Goal: Transaction & Acquisition: Purchase product/service

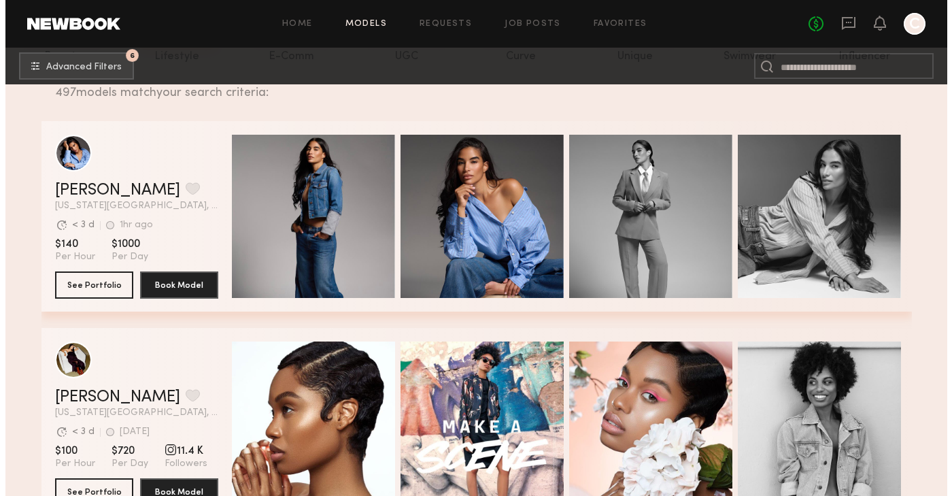
scroll to position [209, 0]
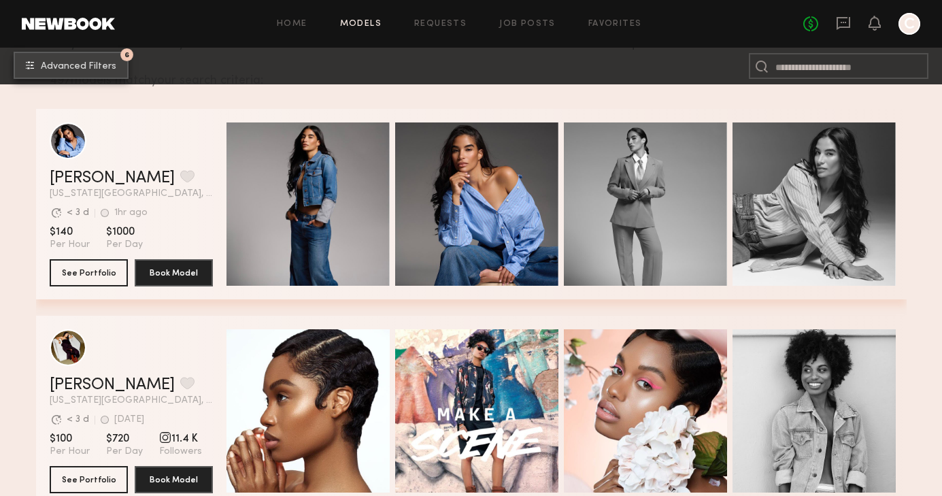
click at [63, 67] on span "Advanced Filters" at bounding box center [78, 67] width 75 height 10
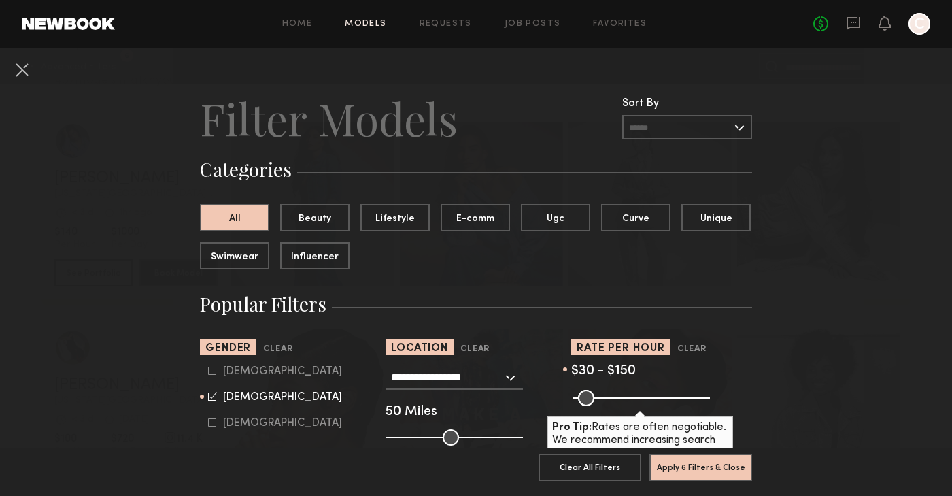
click at [210, 369] on icon at bounding box center [212, 370] width 8 height 8
type input "**"
click at [208, 394] on icon at bounding box center [212, 396] width 9 height 9
type input "*"
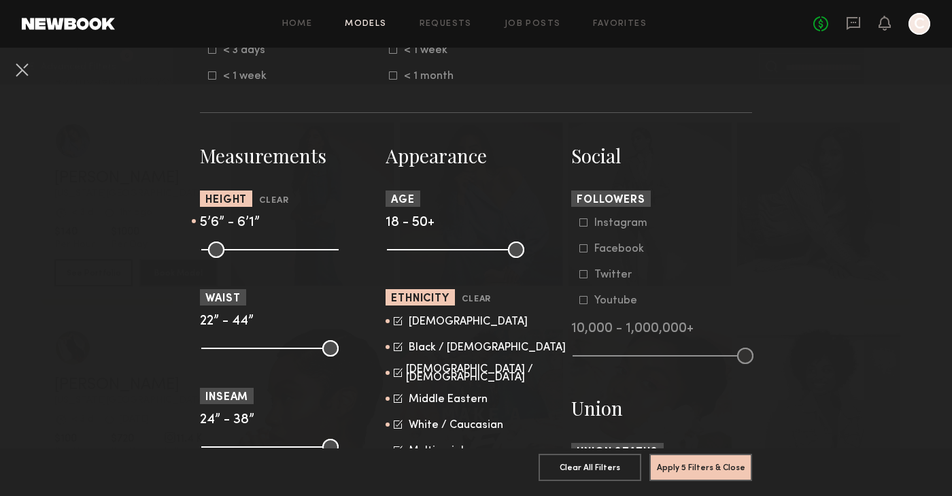
scroll to position [513, 0]
type input "**"
click at [290, 251] on input "range" at bounding box center [269, 249] width 137 height 16
drag, startPoint x: 264, startPoint y: 249, endPoint x: 277, endPoint y: 250, distance: 12.3
type input "**"
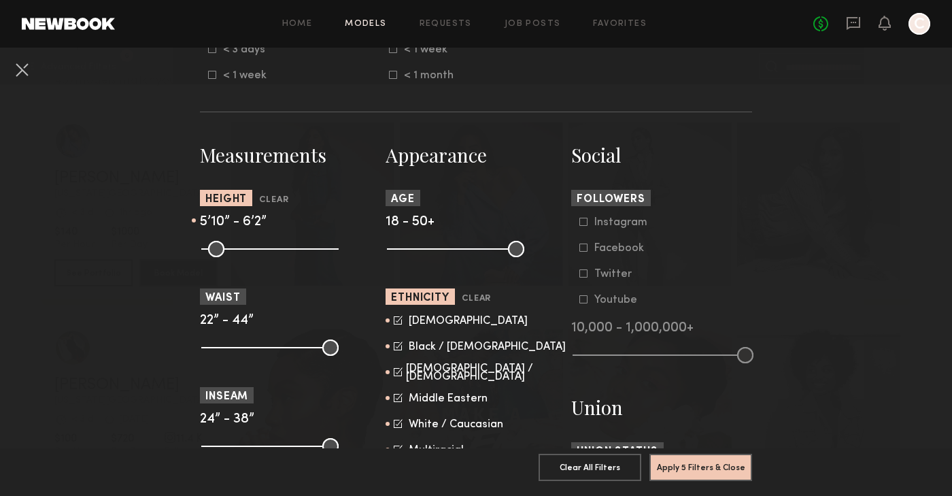
click at [277, 250] on input "range" at bounding box center [269, 249] width 137 height 16
type input "**"
click at [292, 251] on input "range" at bounding box center [269, 249] width 137 height 16
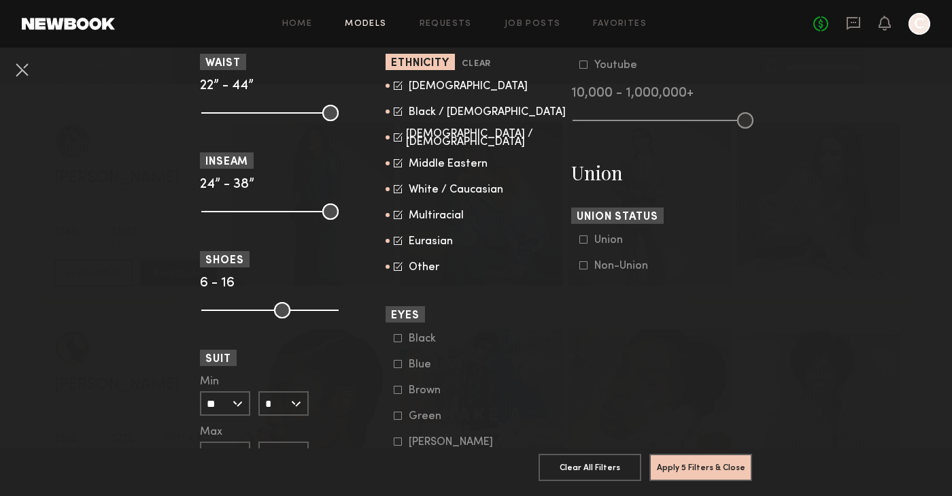
scroll to position [751, 0]
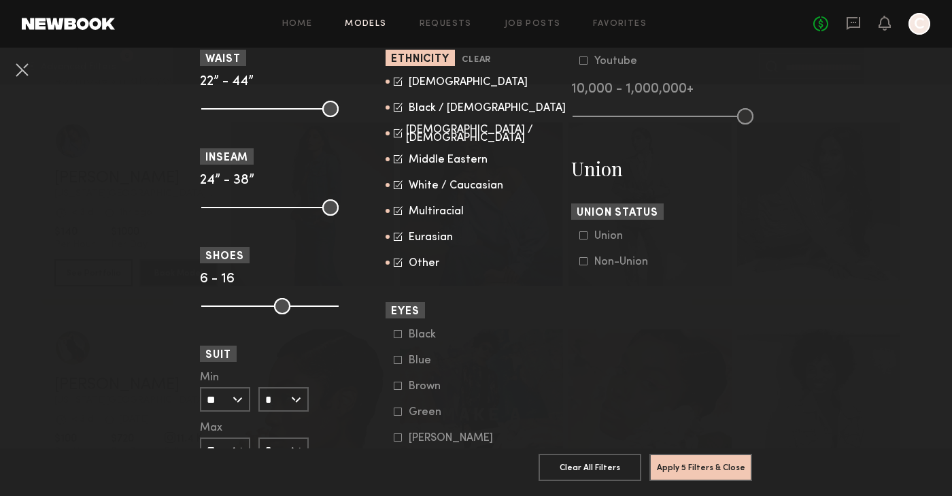
click at [394, 185] on icon at bounding box center [398, 184] width 9 height 9
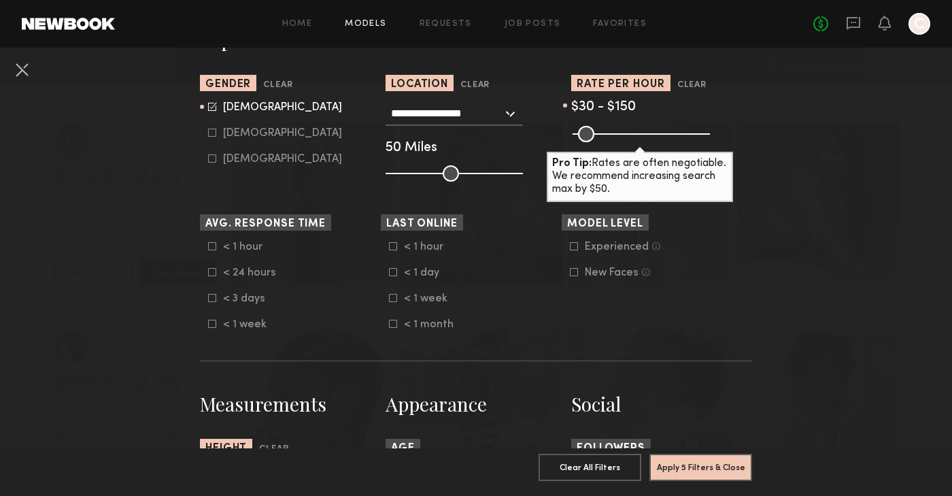
scroll to position [740, 0]
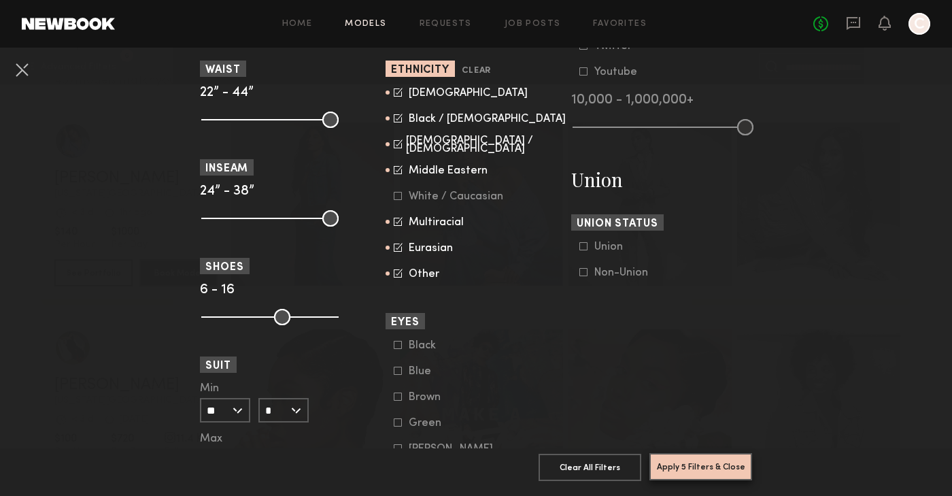
click at [659, 453] on button "Apply 5 Filters & Close" at bounding box center [700, 466] width 103 height 27
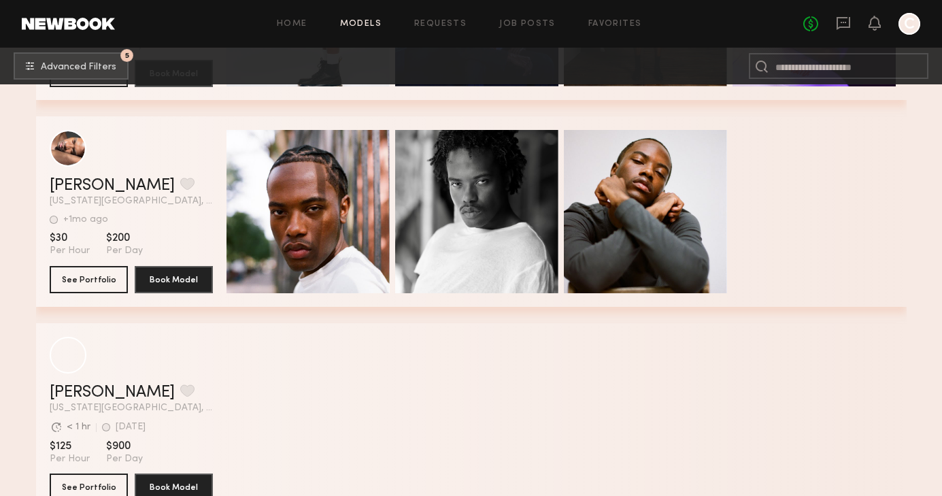
scroll to position [615, 0]
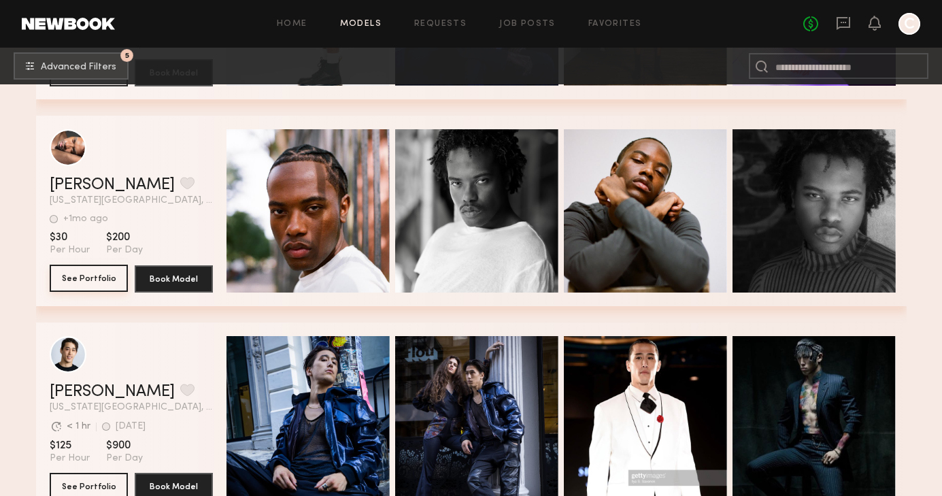
click at [92, 284] on button "See Portfolio" at bounding box center [89, 277] width 78 height 27
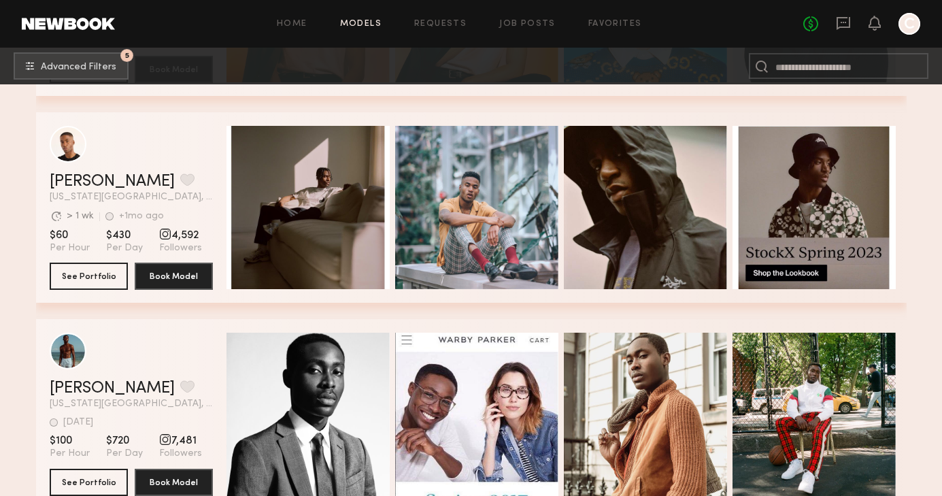
scroll to position [1239, 0]
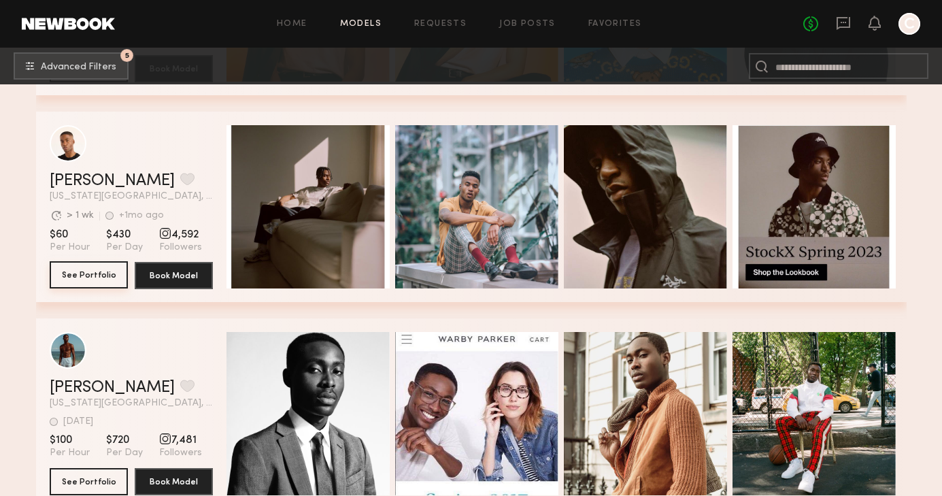
click at [97, 273] on button "See Portfolio" at bounding box center [89, 274] width 78 height 27
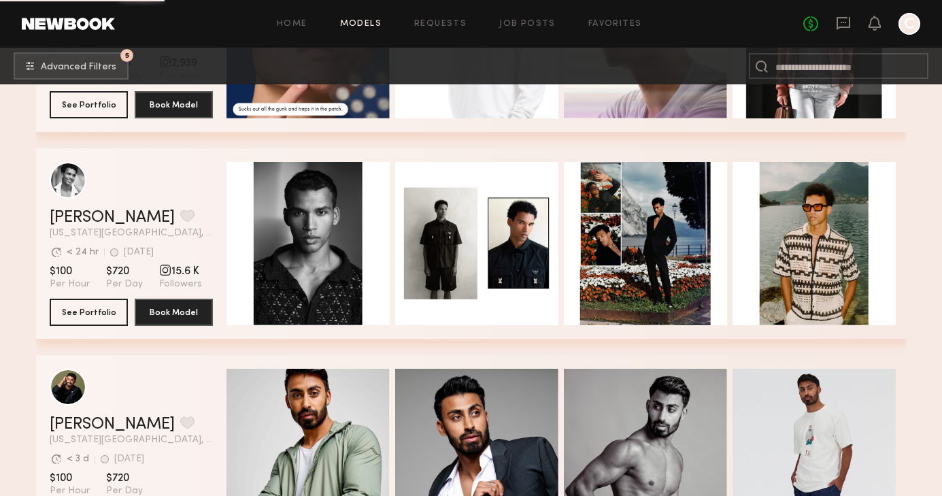
scroll to position [1823, 0]
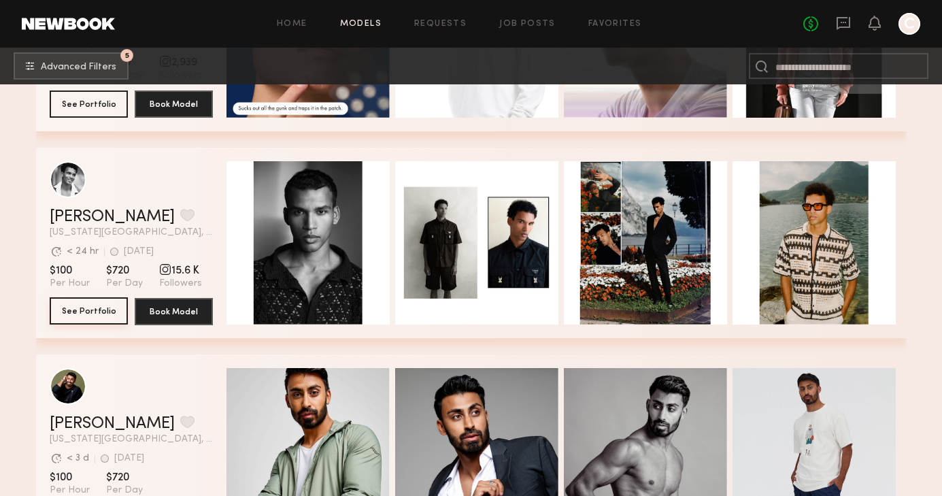
click at [86, 318] on button "See Portfolio" at bounding box center [89, 310] width 78 height 27
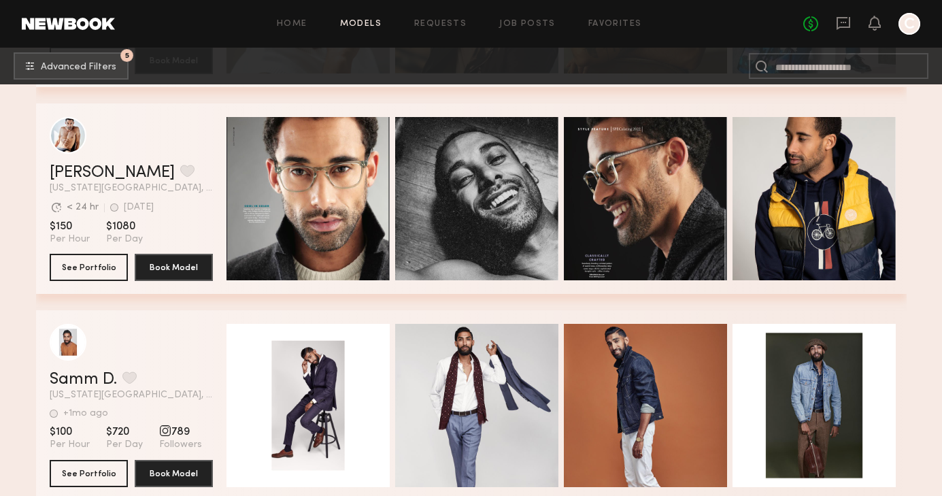
scroll to position [2695, 0]
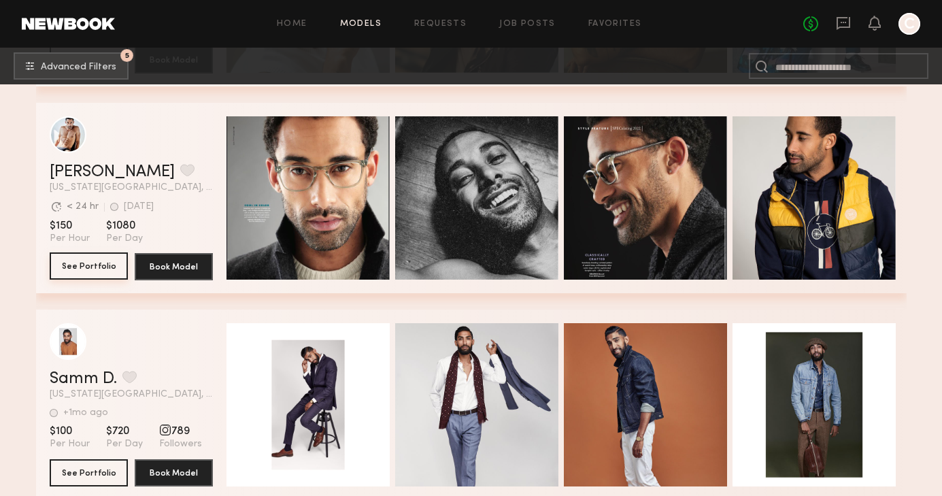
click at [112, 273] on button "See Portfolio" at bounding box center [89, 265] width 78 height 27
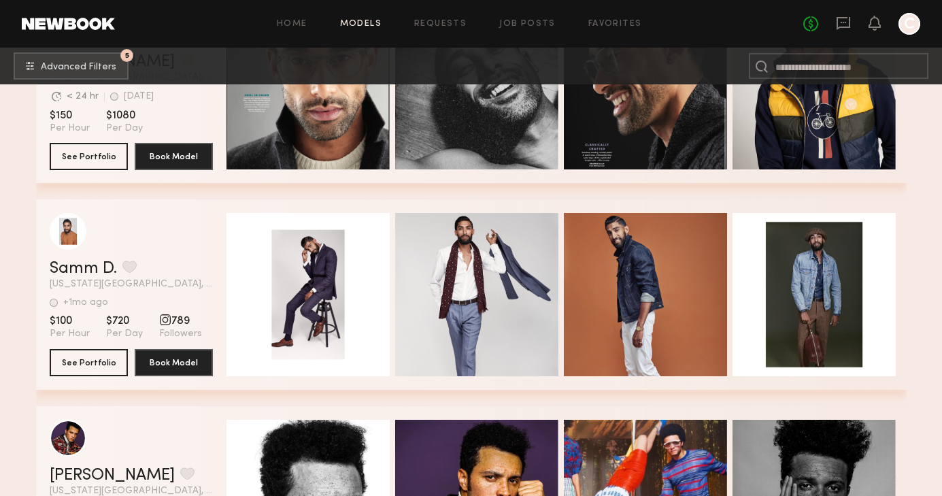
scroll to position [2806, 0]
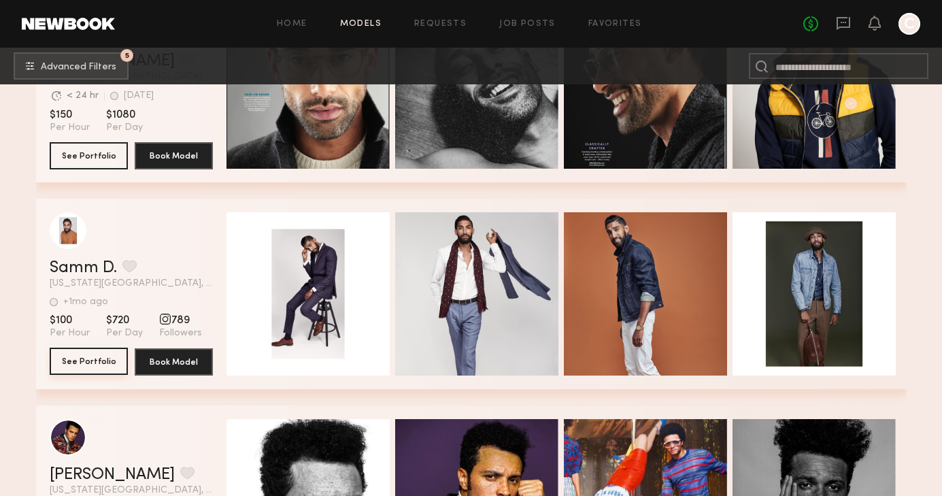
click at [90, 353] on button "See Portfolio" at bounding box center [89, 360] width 78 height 27
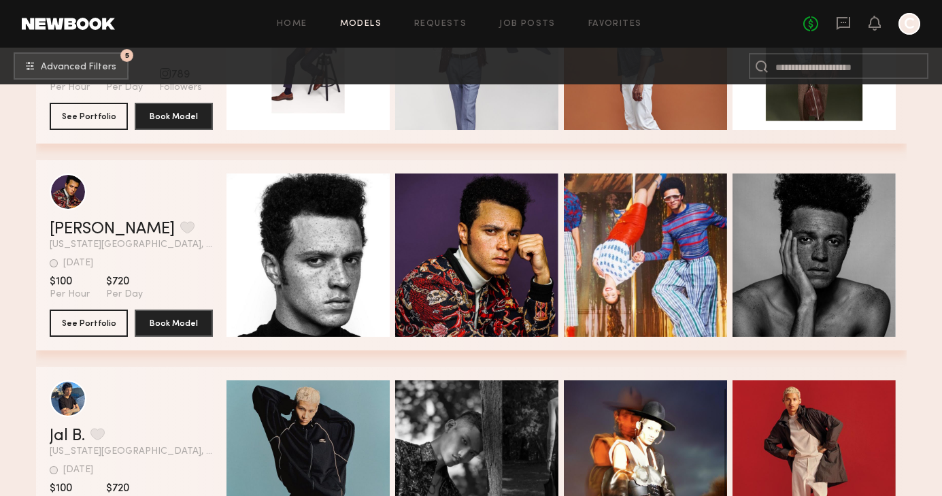
scroll to position [3053, 0]
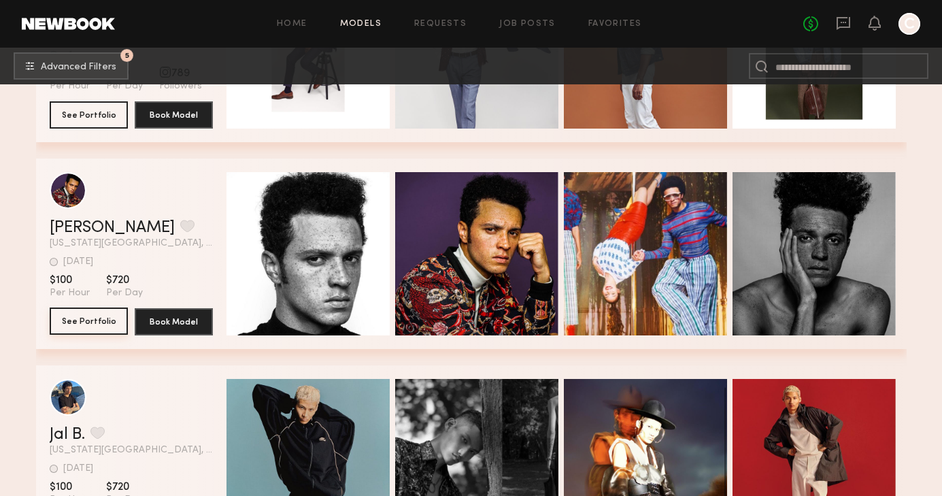
click at [105, 320] on button "See Portfolio" at bounding box center [89, 320] width 78 height 27
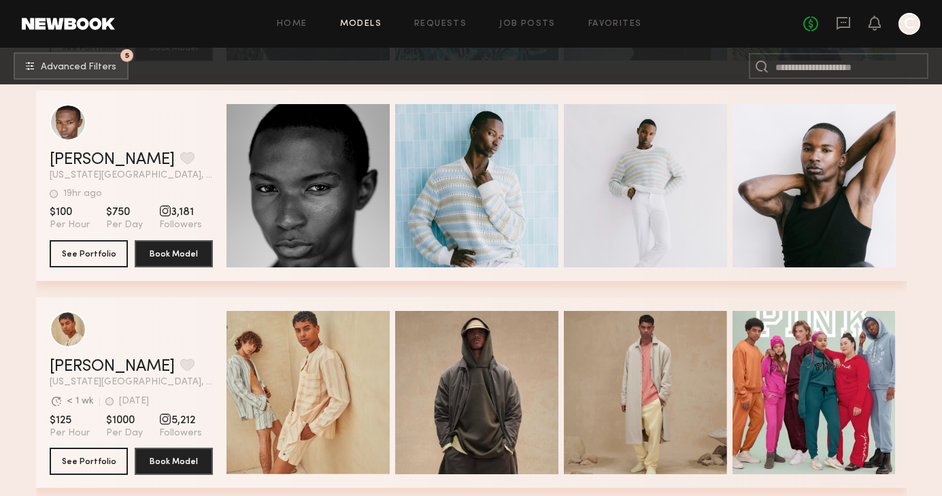
scroll to position [4775, 0]
click at [81, 254] on button "See Portfolio" at bounding box center [89, 252] width 78 height 27
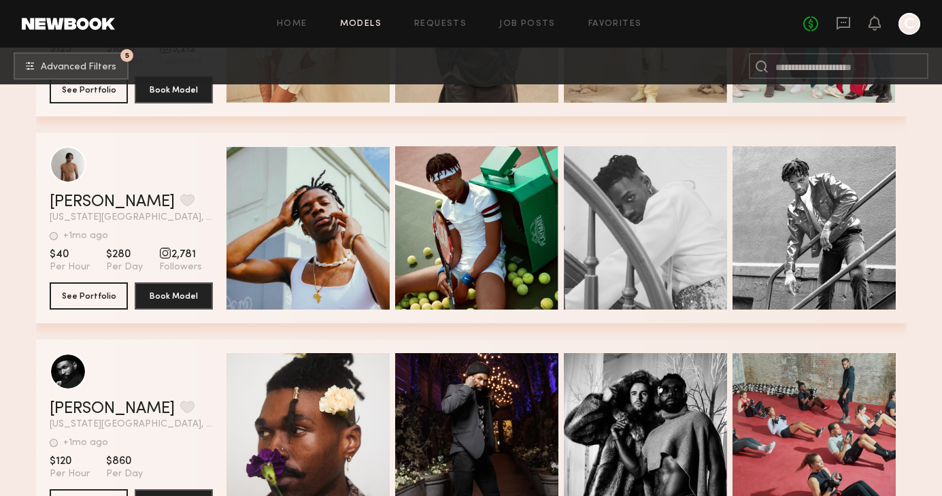
scroll to position [5148, 0]
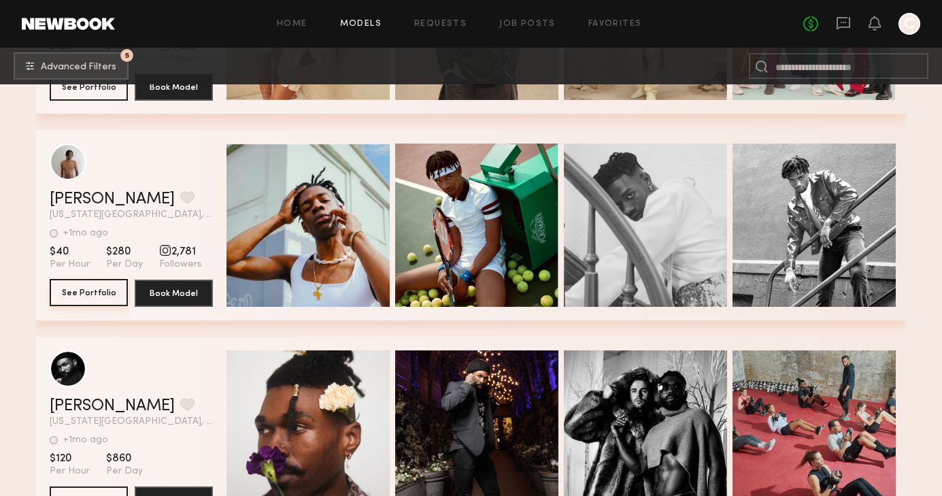
click at [97, 293] on button "See Portfolio" at bounding box center [89, 292] width 78 height 27
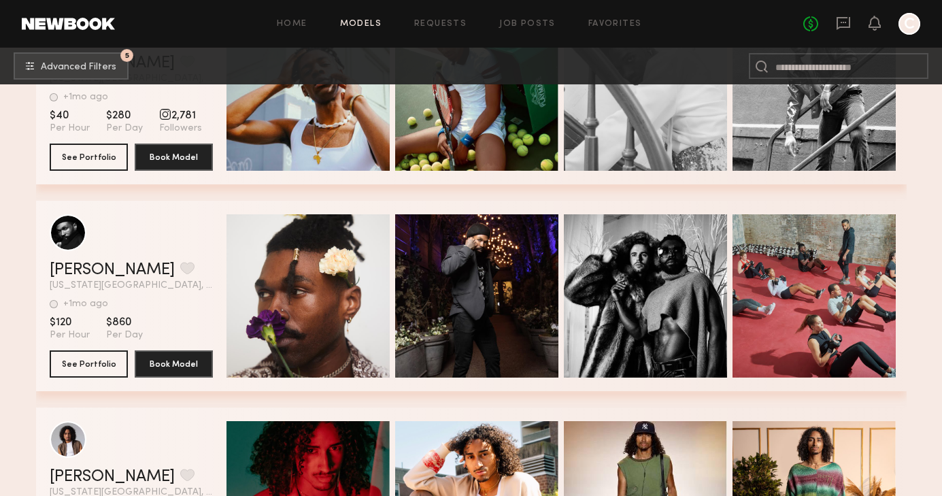
scroll to position [5284, 0]
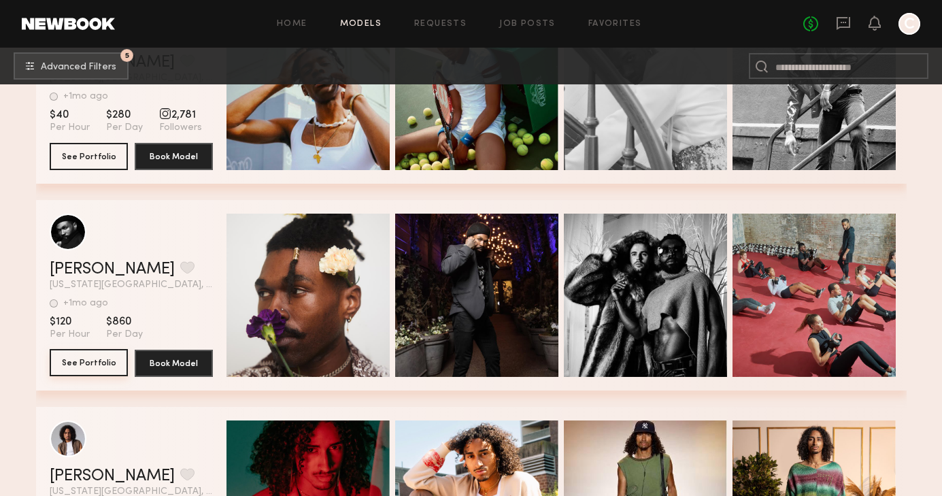
click at [105, 357] on button "See Portfolio" at bounding box center [89, 362] width 78 height 27
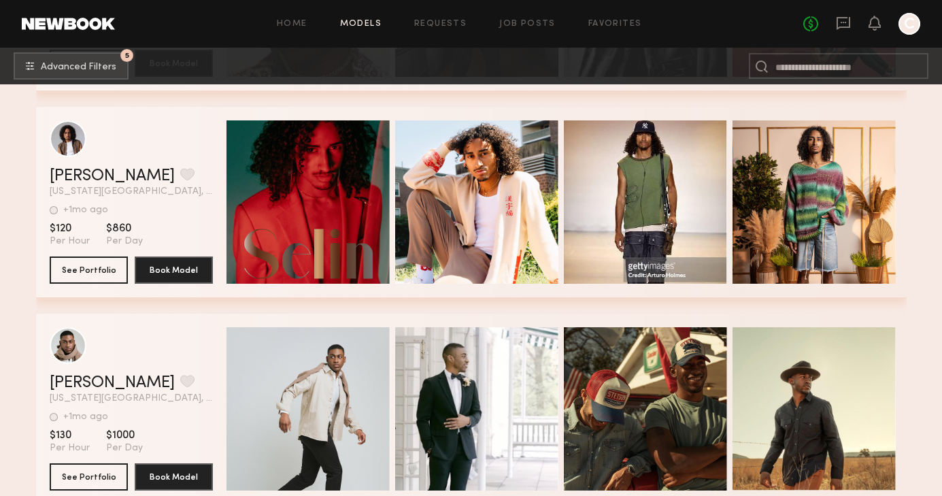
scroll to position [5586, 0]
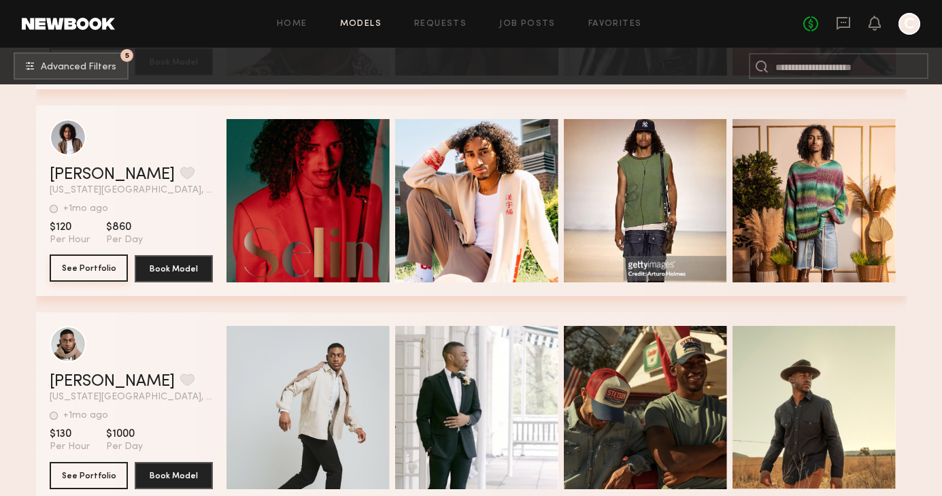
click at [112, 269] on button "See Portfolio" at bounding box center [89, 267] width 78 height 27
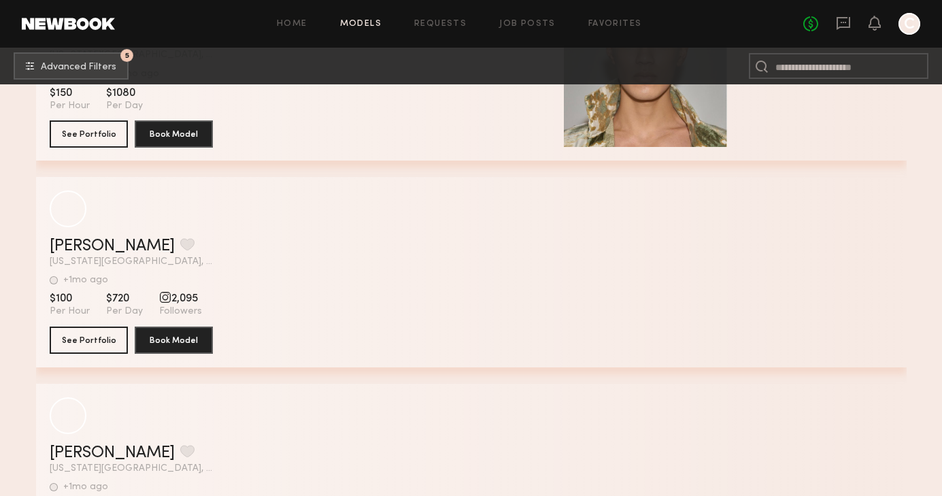
scroll to position [8000, 0]
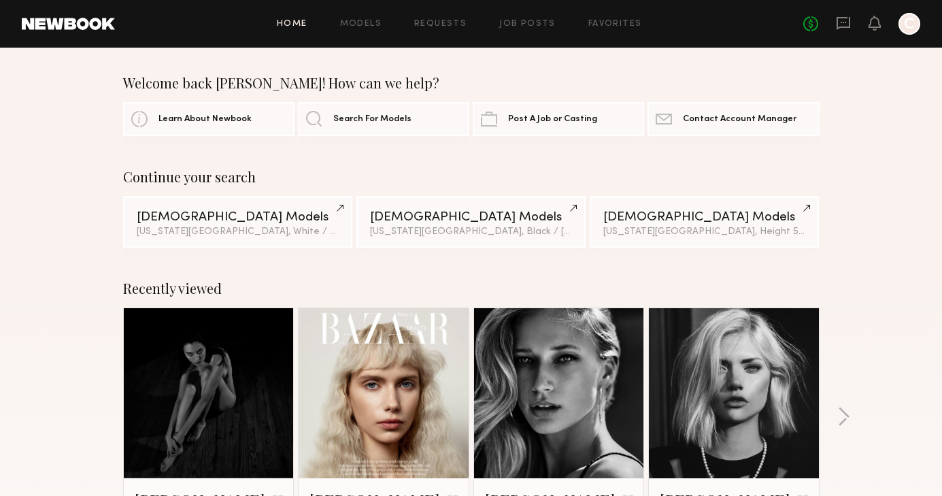
click at [904, 18] on div at bounding box center [909, 24] width 22 height 22
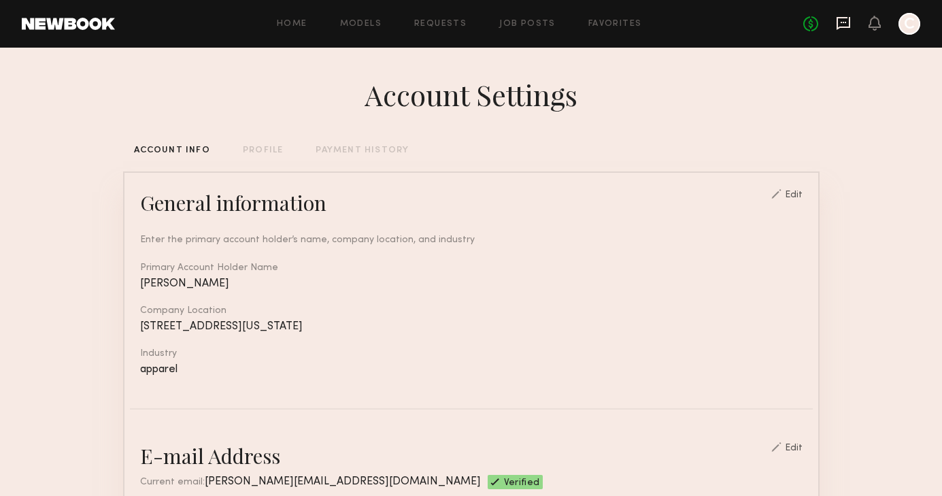
click at [846, 26] on icon at bounding box center [843, 23] width 14 height 13
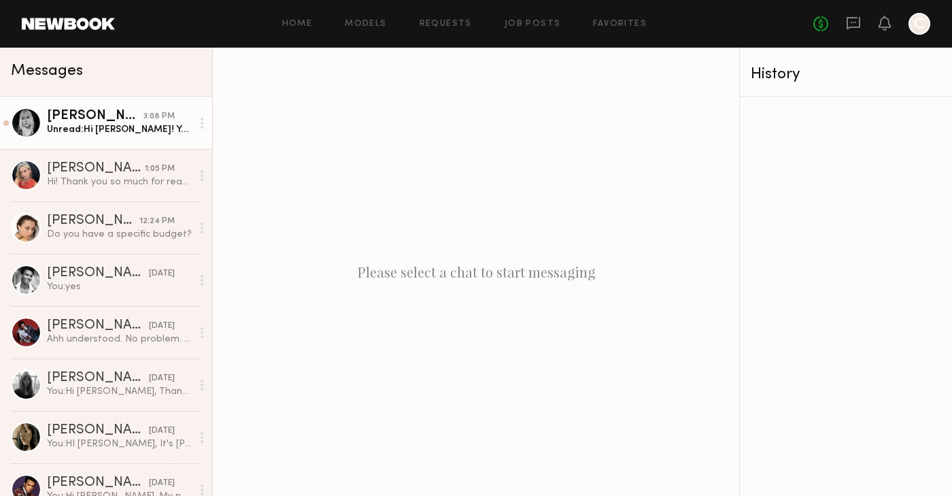
click at [94, 124] on div "Unread: Hi Colin! Yes I’m available on Tuesday similar time :) xx Anna" at bounding box center [119, 129] width 145 height 13
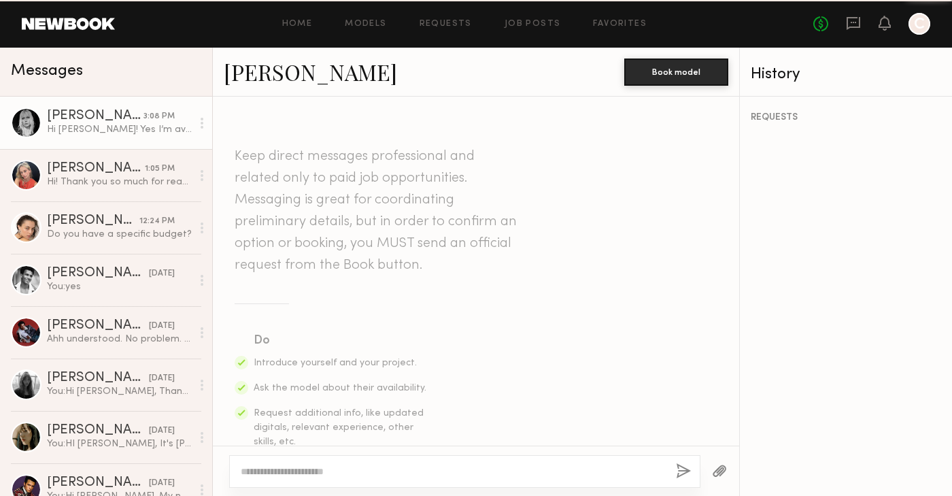
scroll to position [1019, 0]
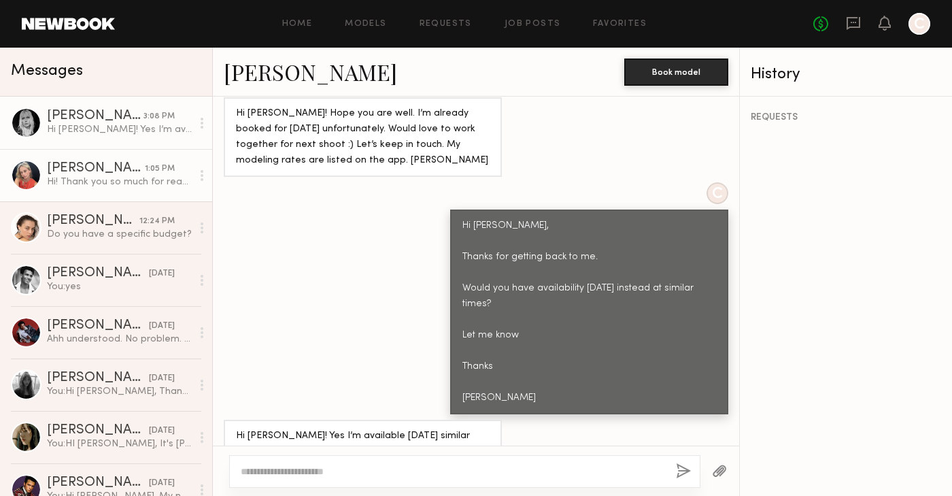
click at [47, 183] on div "Hi! Thank you so much for reaching out. My rate is 100$ per hour. But also depe…" at bounding box center [119, 181] width 145 height 13
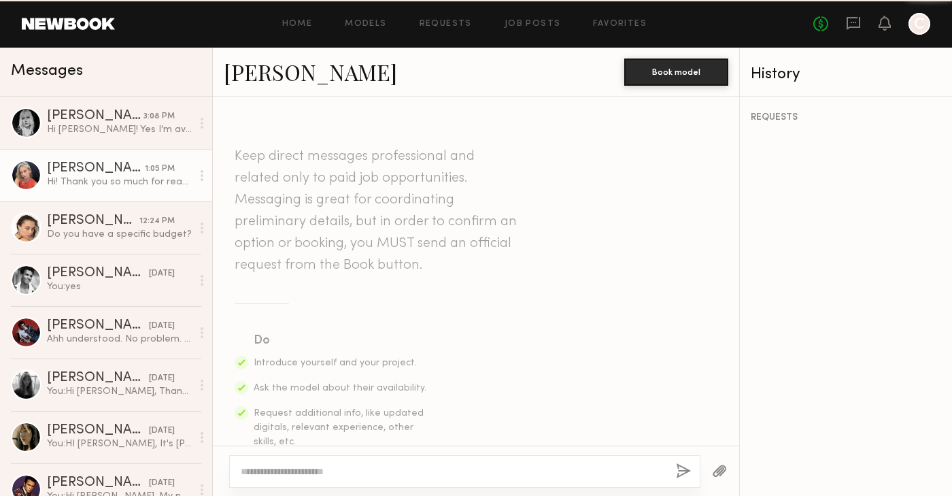
scroll to position [710, 0]
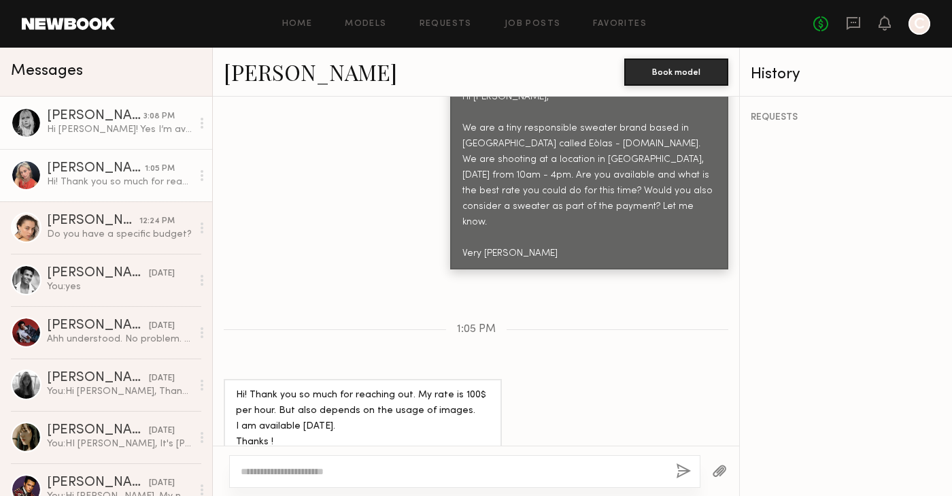
click at [69, 133] on div "Hi Colin! Yes I’m available on Tuesday similar time :) xx Anna" at bounding box center [119, 129] width 145 height 13
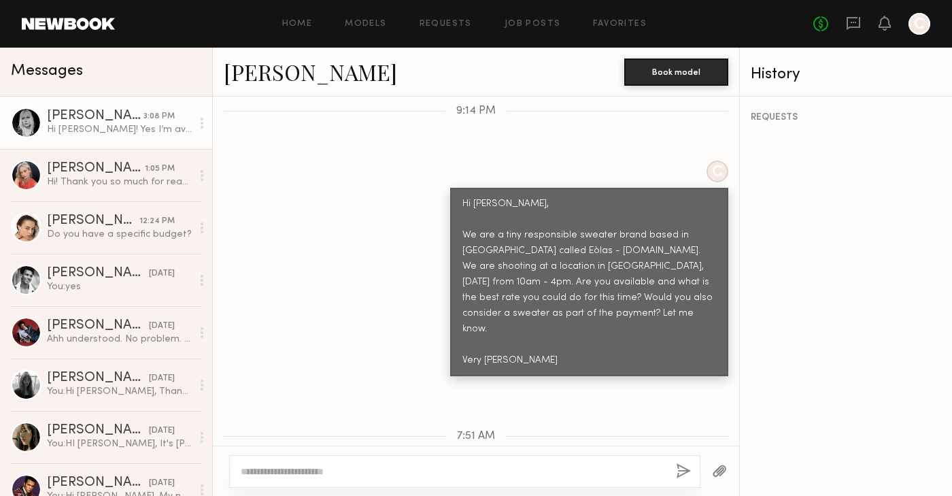
scroll to position [500, 0]
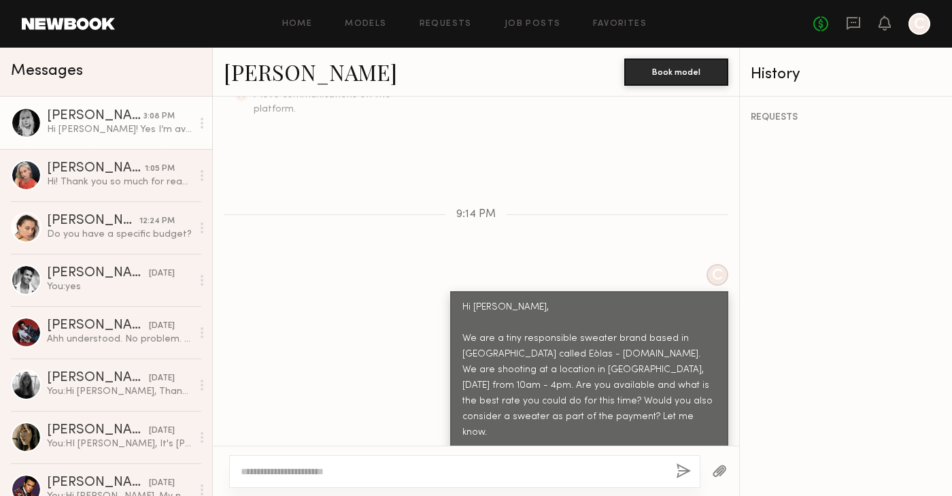
click at [254, 73] on link "Anna E." at bounding box center [310, 71] width 173 height 29
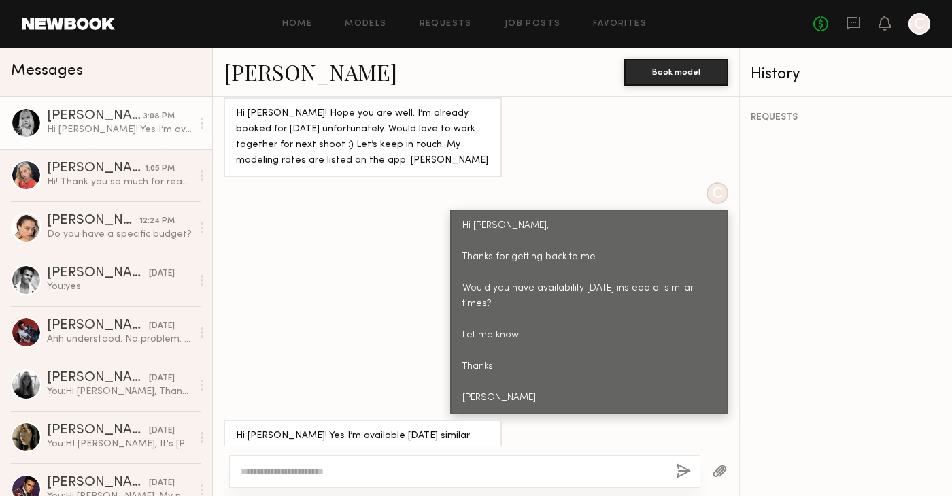
scroll to position [0, 0]
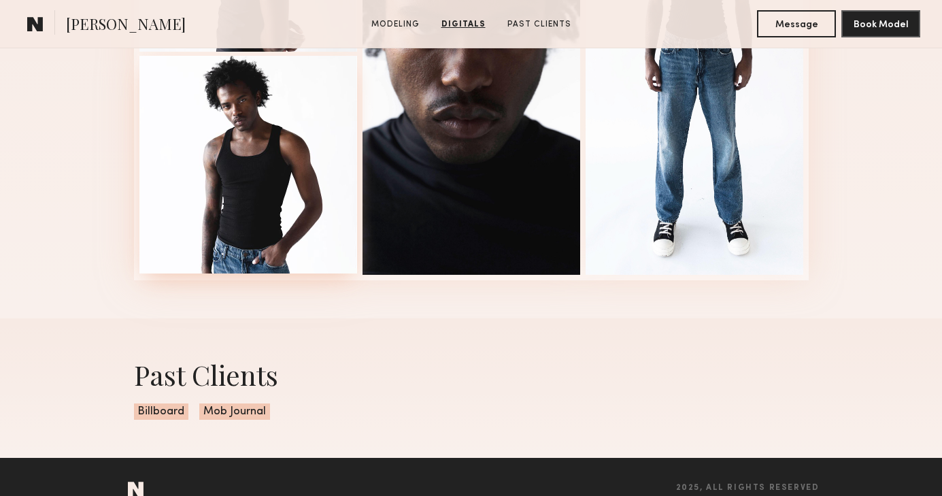
scroll to position [1631, 0]
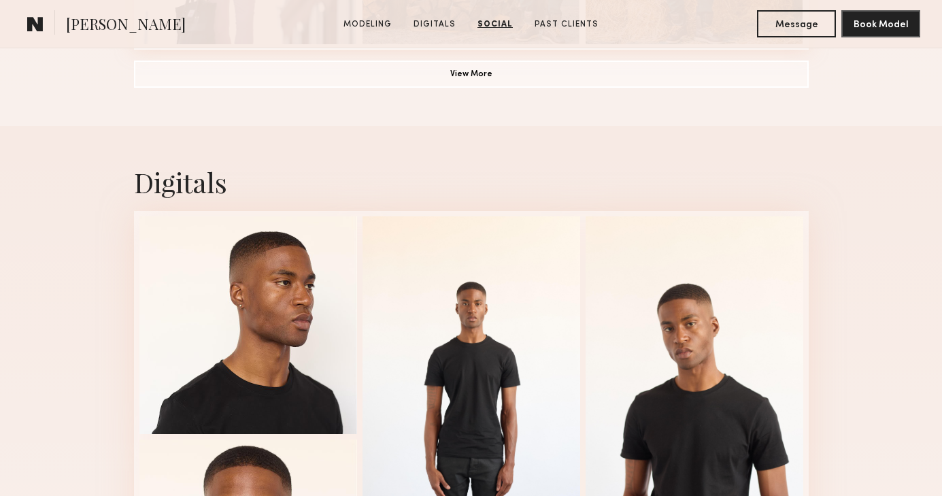
scroll to position [1248, 0]
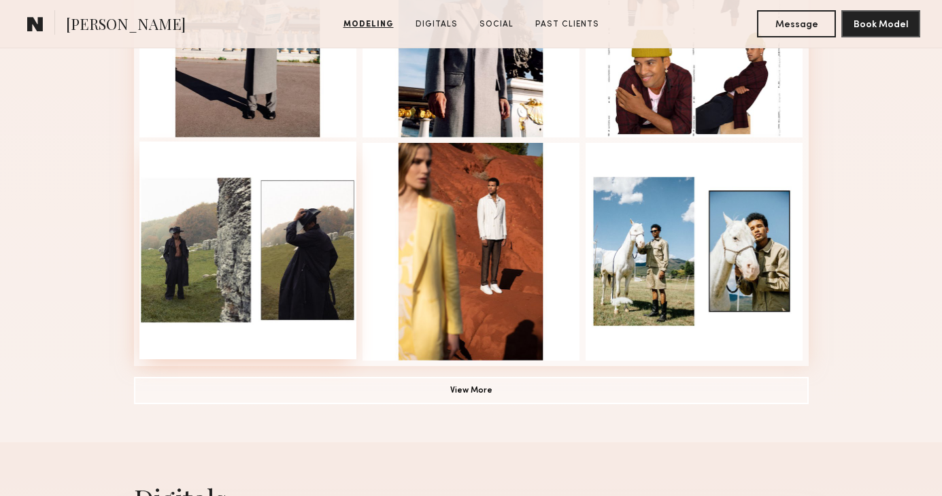
scroll to position [929, 0]
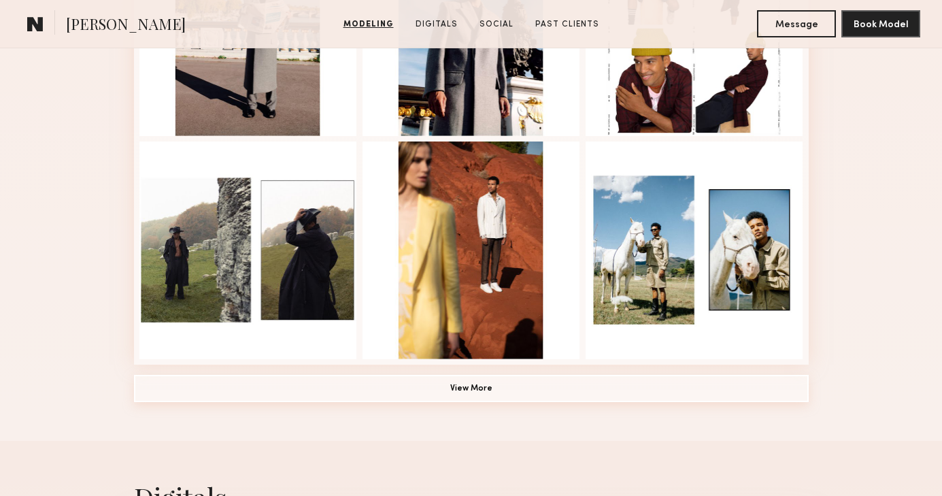
click at [326, 397] on button "View More" at bounding box center [471, 388] width 674 height 27
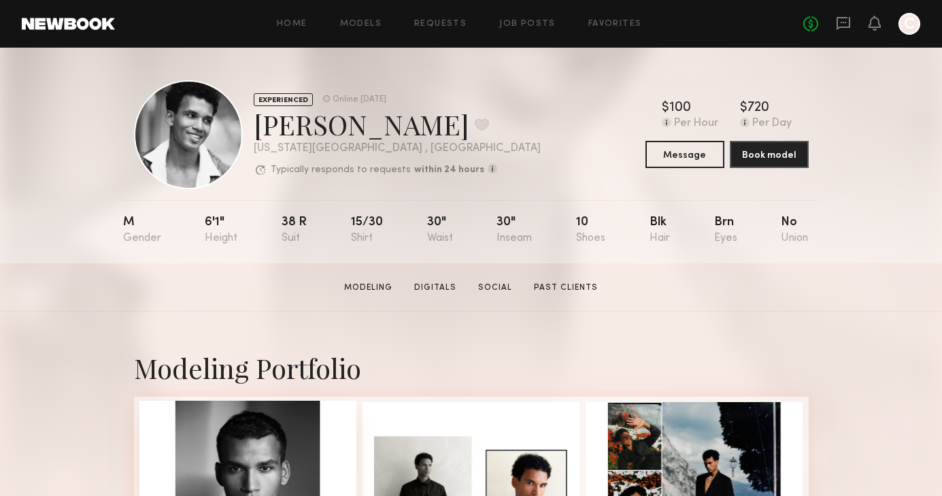
scroll to position [0, 0]
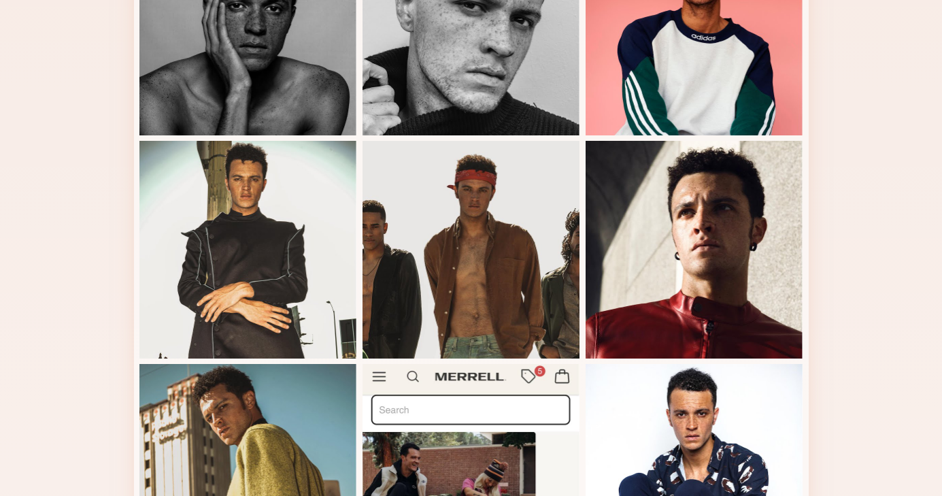
scroll to position [659, 0]
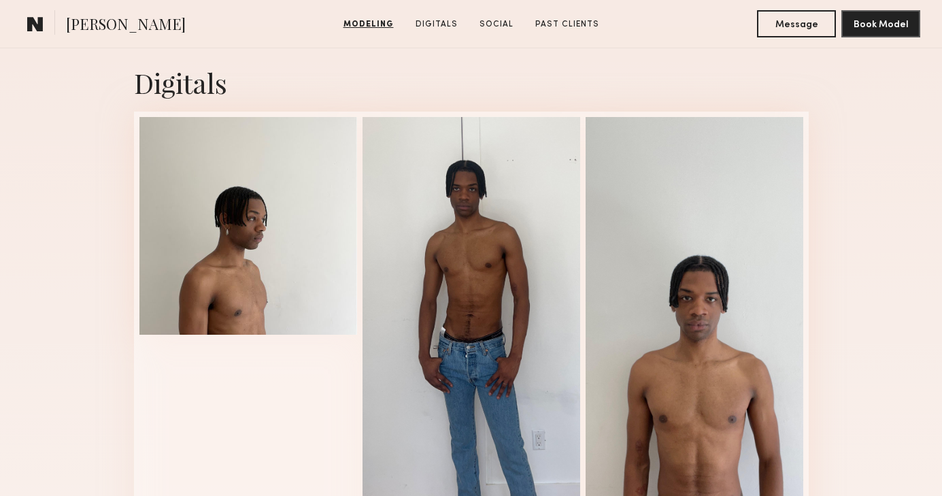
scroll to position [1361, 0]
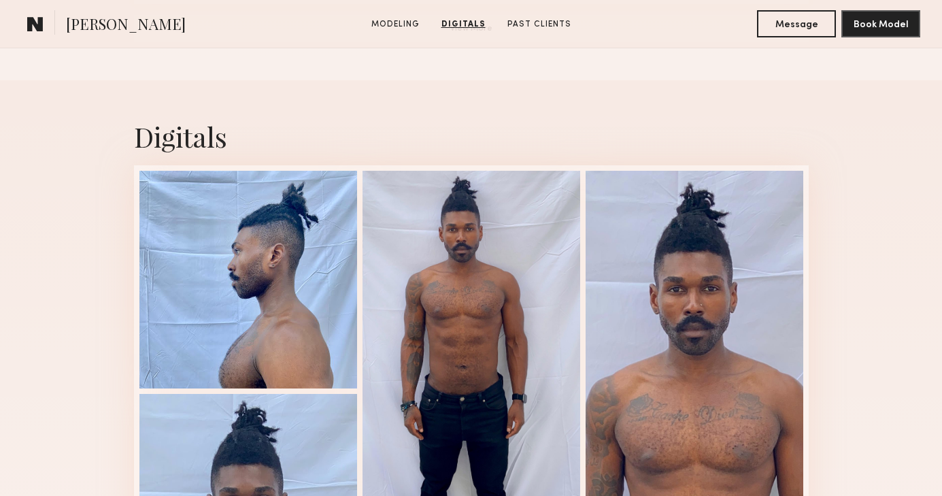
scroll to position [478, 0]
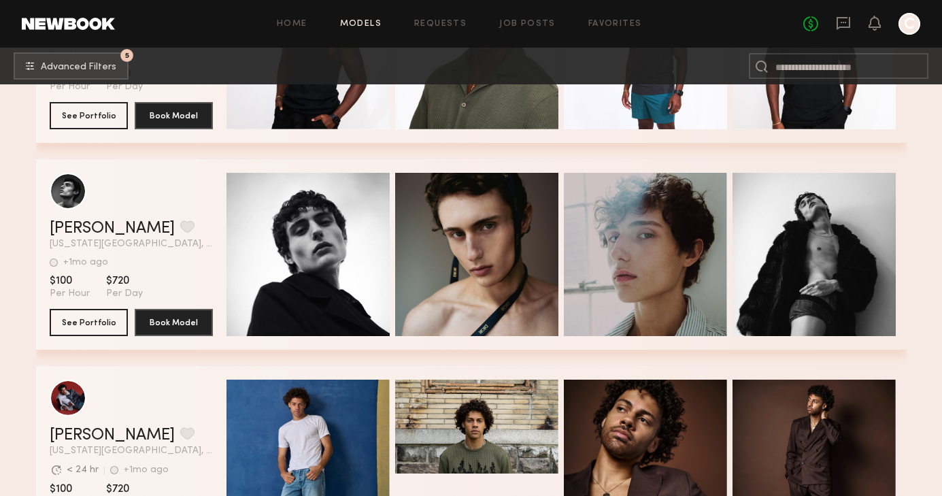
scroll to position [19185, 0]
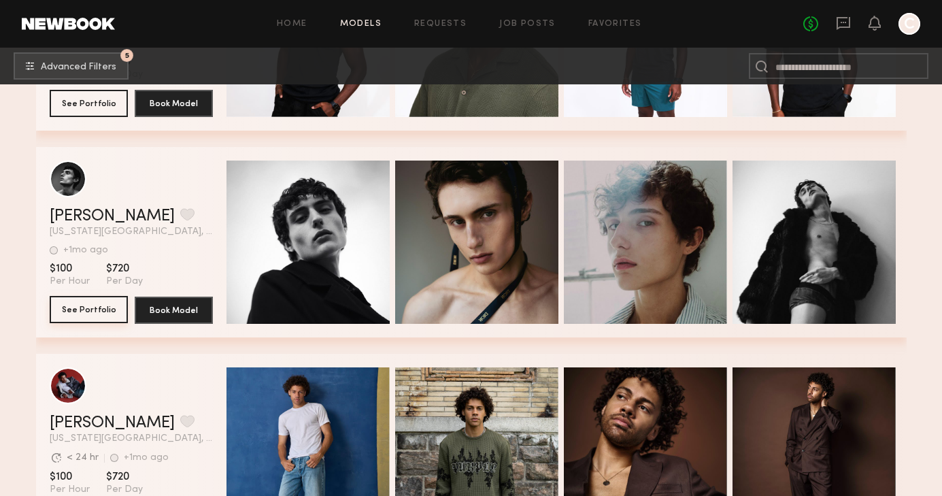
click at [74, 314] on button "See Portfolio" at bounding box center [89, 309] width 78 height 27
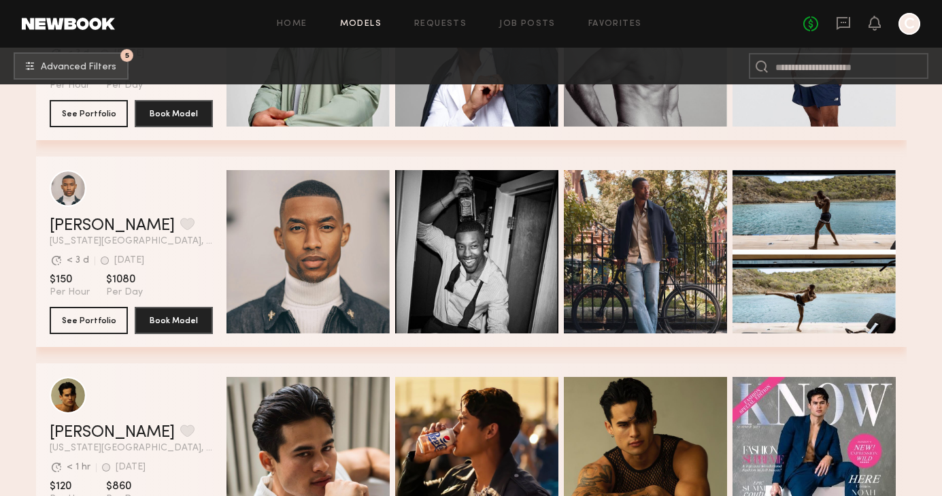
scroll to position [2226, 0]
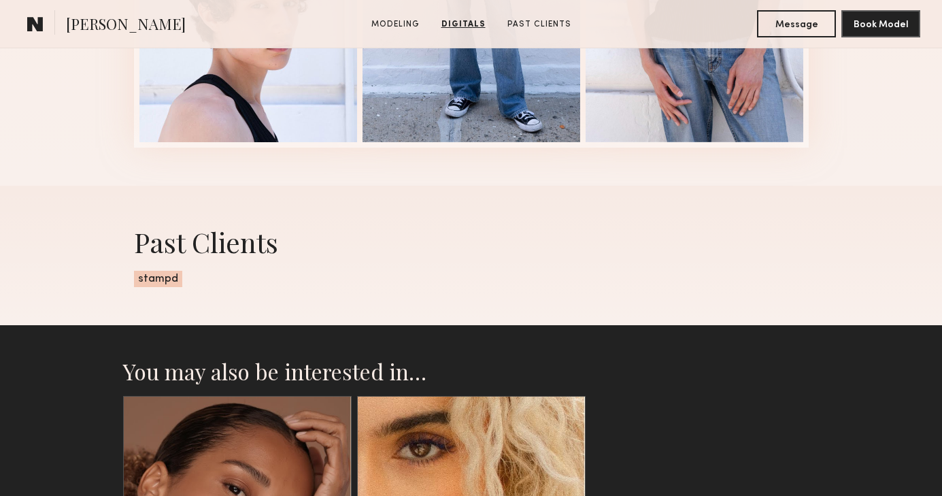
scroll to position [1895, 0]
